Goal: Use online tool/utility

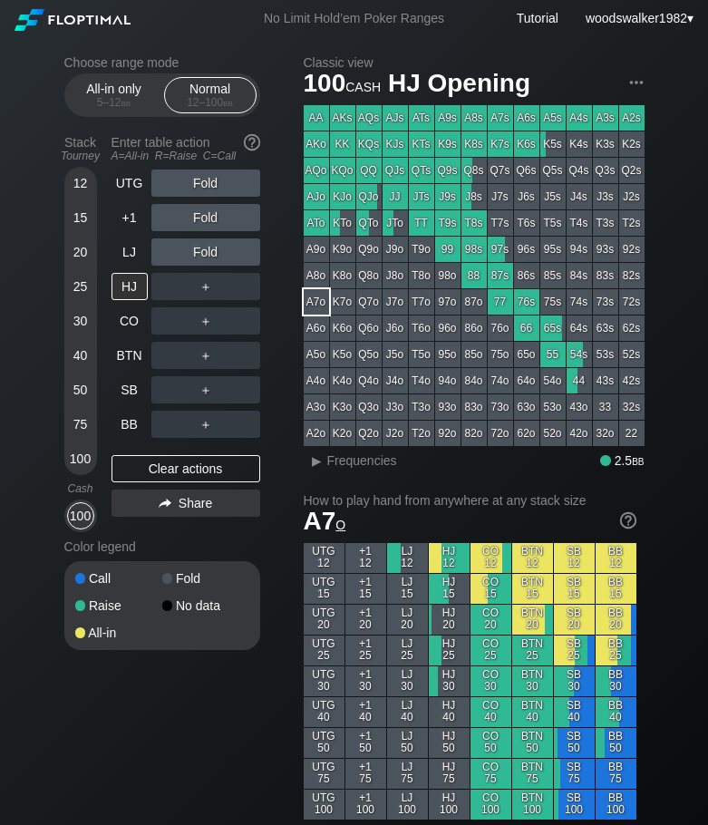
click at [131, 329] on div "CO" at bounding box center [129, 320] width 36 height 27
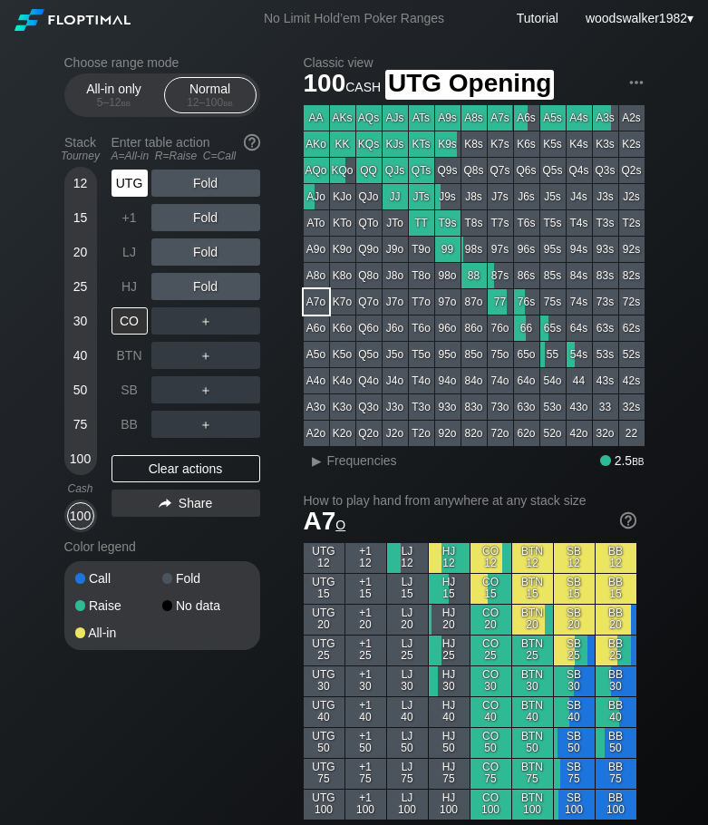
click at [140, 183] on div "UTG" at bounding box center [129, 182] width 36 height 27
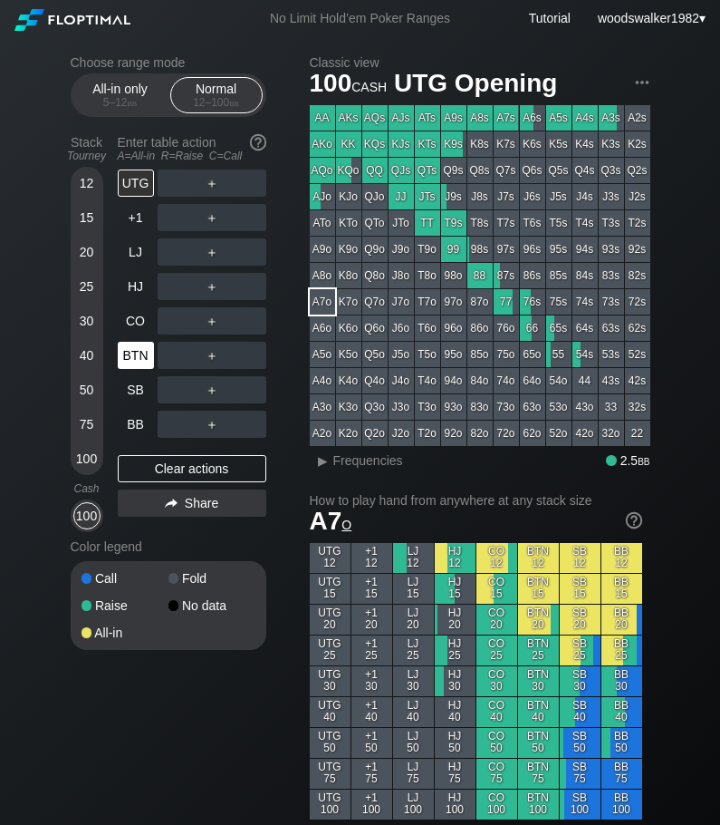
click at [125, 354] on div "BTN" at bounding box center [136, 355] width 36 height 27
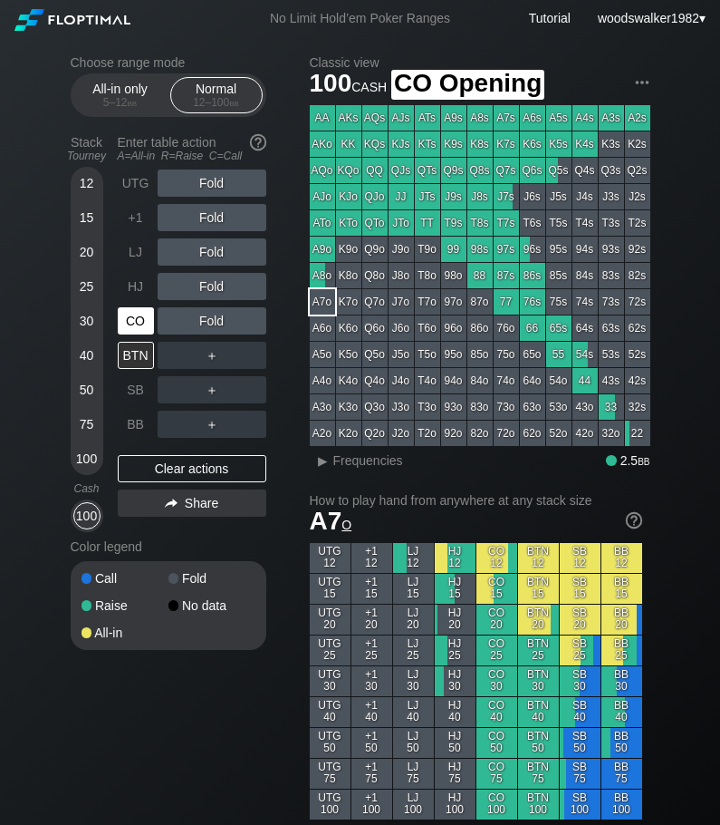
click at [142, 316] on div "CO" at bounding box center [136, 320] width 36 height 27
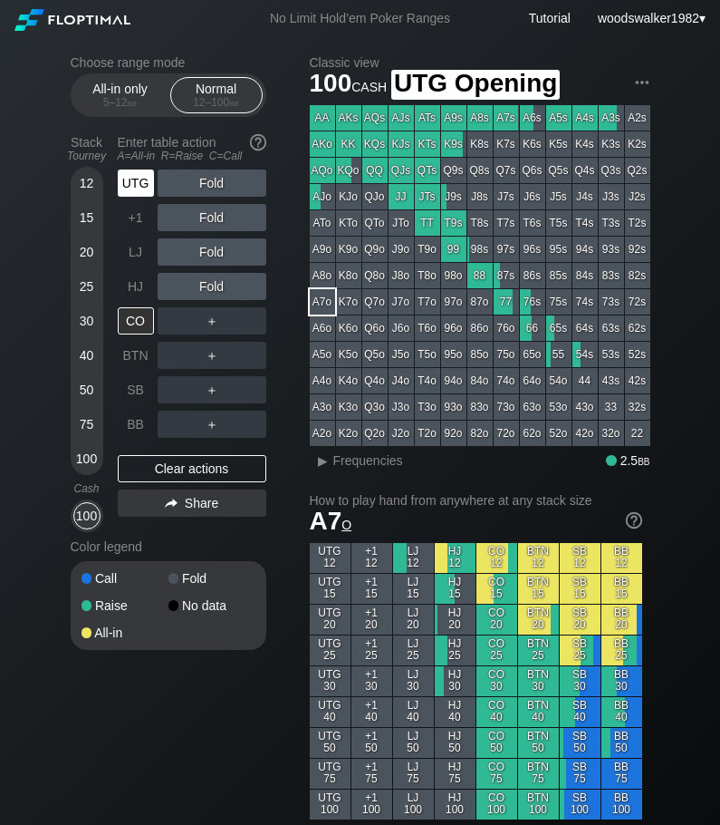
click at [146, 186] on div "UTG" at bounding box center [136, 182] width 36 height 27
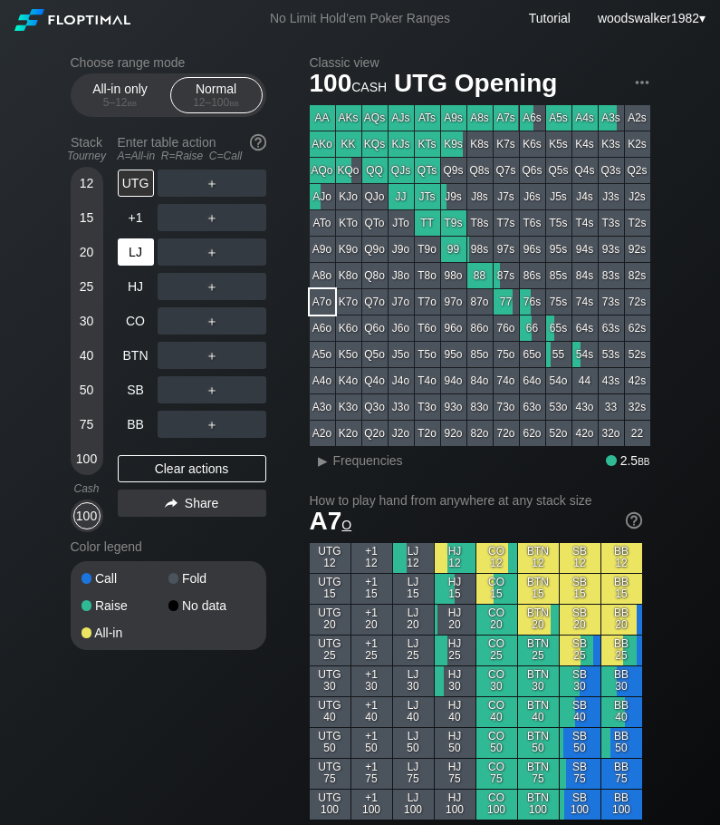
click at [139, 245] on div "LJ" at bounding box center [136, 251] width 36 height 27
